Goal: Check status

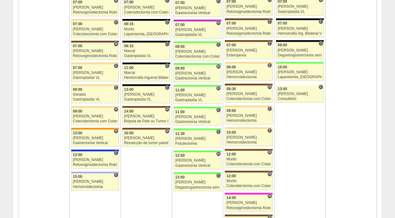
scroll to position [349, 0]
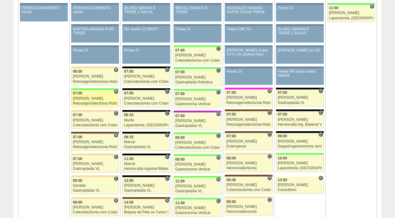
click at [88, 93] on div "07:00" at bounding box center [95, 93] width 44 height 4
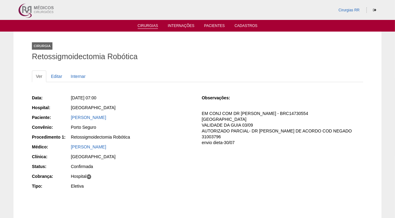
click at [147, 24] on link "Cirurgias" at bounding box center [148, 26] width 21 height 5
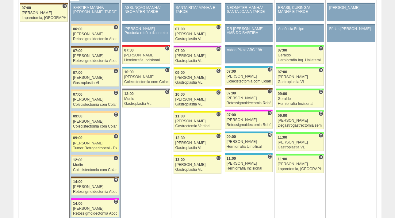
scroll to position [738, 0]
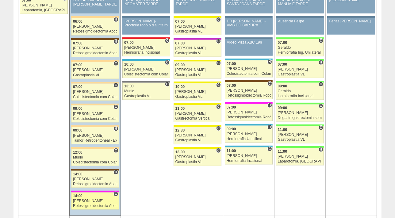
click at [83, 199] on div "[PERSON_NAME]" at bounding box center [95, 201] width 44 height 4
